Goal: Navigation & Orientation: Go to known website

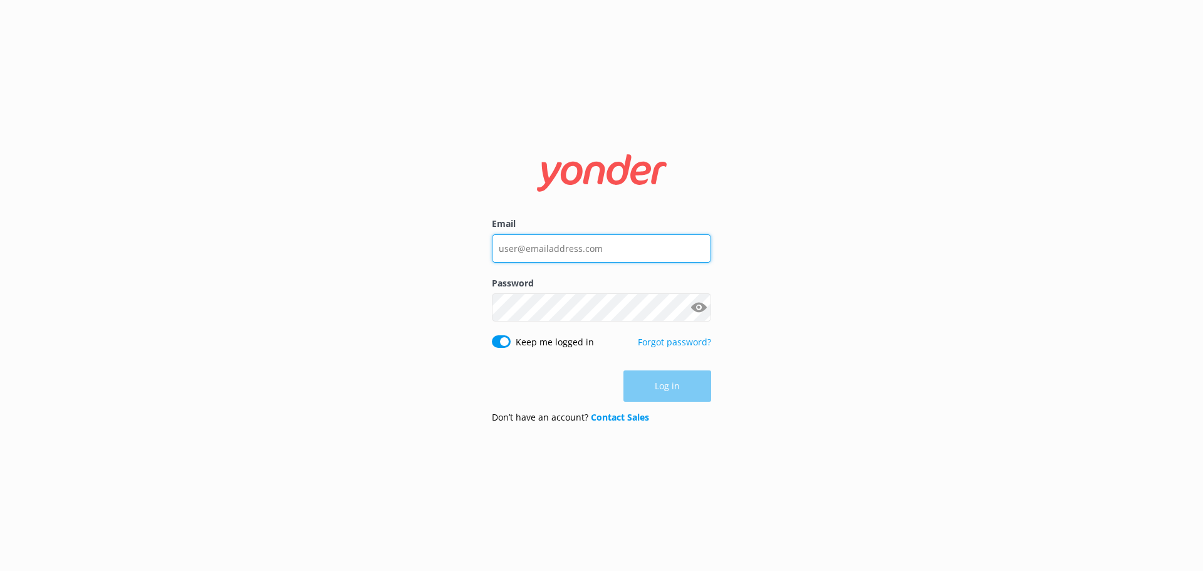
type input "[EMAIL_ADDRESS][DOMAIN_NAME]"
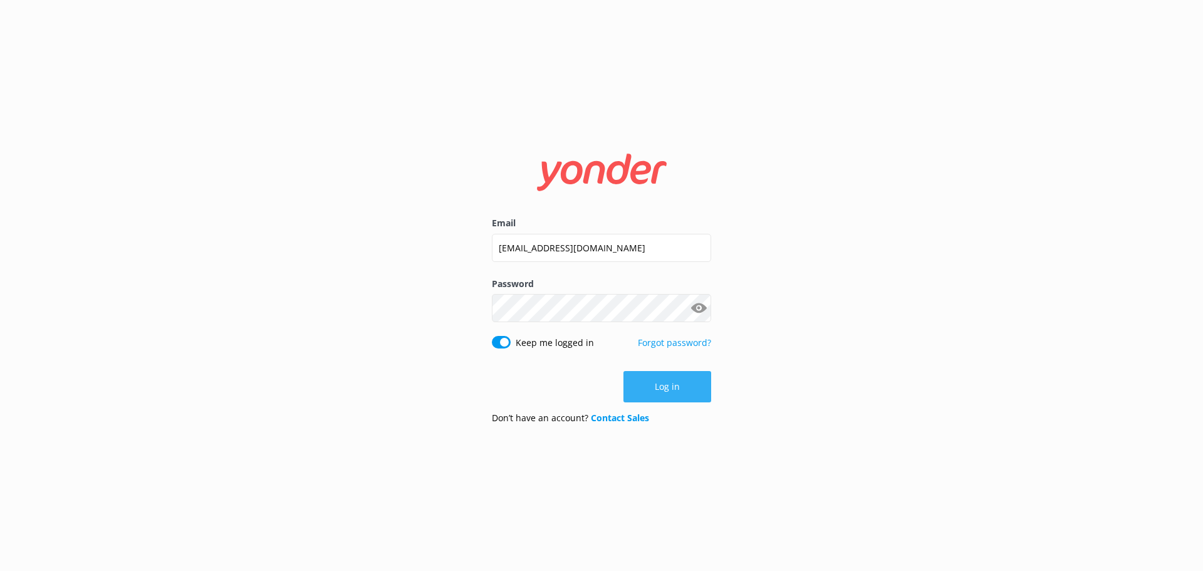
click at [652, 388] on button "Log in" at bounding box center [667, 386] width 88 height 31
